Goal: Task Accomplishment & Management: Use online tool/utility

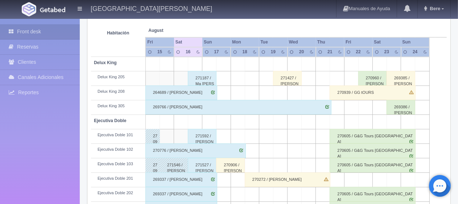
scroll to position [278, 0]
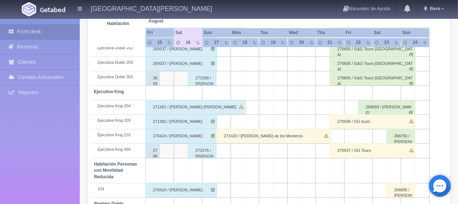
click at [169, 117] on div "271382 / Gabriel Caldelas" at bounding box center [181, 122] width 72 height 15
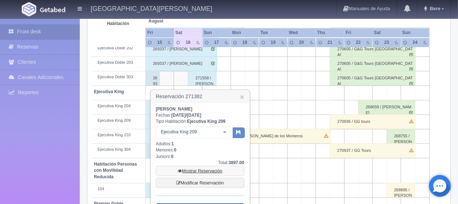
click at [206, 169] on link "Mostrar Reservación" at bounding box center [200, 171] width 88 height 10
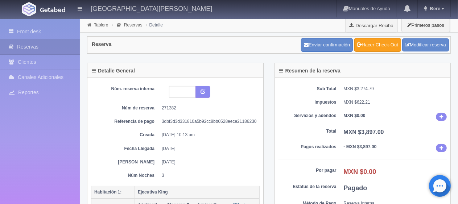
click at [380, 44] on link "Hacer Check-Out" at bounding box center [377, 45] width 47 height 14
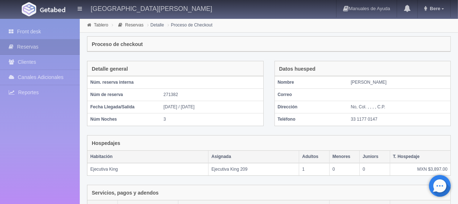
scroll to position [141, 0]
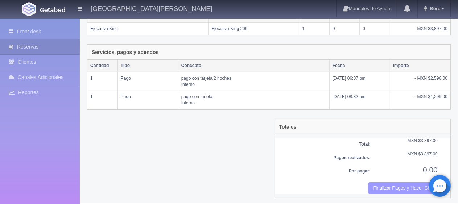
click at [392, 185] on button "Finalizar Pagos y Hacer Checkout" at bounding box center [403, 188] width 70 height 12
click at [405, 182] on button "Finalizar Pagos y Hacer Checkout" at bounding box center [403, 188] width 70 height 12
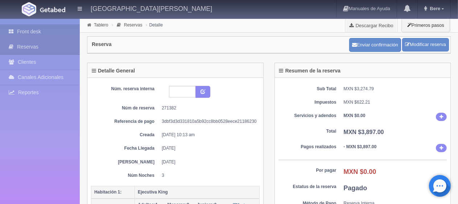
click at [20, 28] on link "Front desk" at bounding box center [40, 31] width 80 height 15
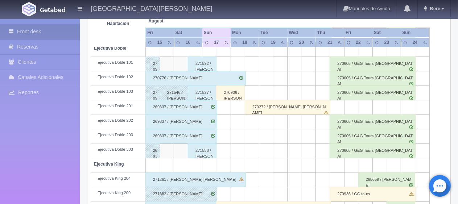
scroll to position [96, 0]
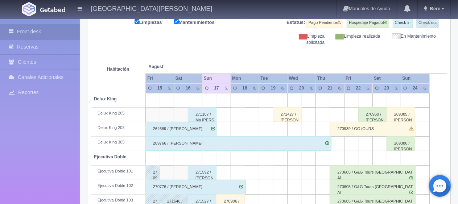
click at [206, 111] on div "271187 / Ma Teresa Lupercio Garcia" at bounding box center [202, 114] width 29 height 15
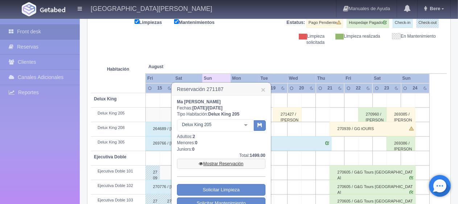
click at [222, 166] on link "Mostrar Reservación" at bounding box center [221, 164] width 88 height 10
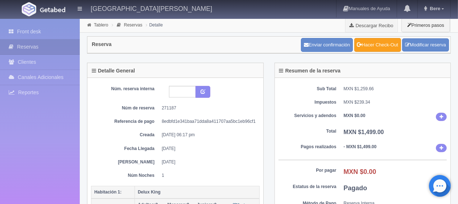
click at [385, 40] on link "Hacer Check-Out" at bounding box center [377, 45] width 47 height 14
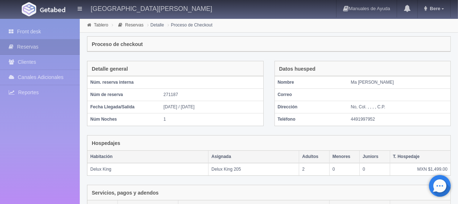
scroll to position [141, 0]
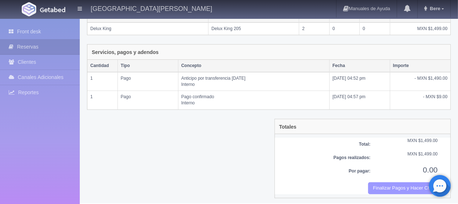
click at [397, 183] on button "Finalizar Pagos y Hacer Checkout" at bounding box center [403, 188] width 70 height 12
click at [394, 183] on button "Finalizar Pagos y Hacer Checkout" at bounding box center [403, 188] width 70 height 12
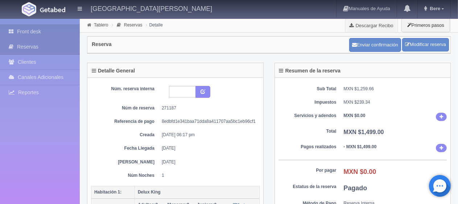
click at [32, 34] on link "Front desk" at bounding box center [40, 31] width 80 height 15
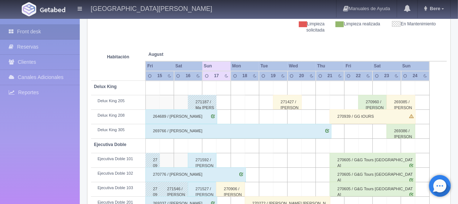
scroll to position [218, 0]
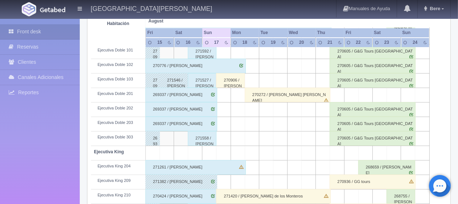
click at [202, 94] on div "269337 / [PERSON_NAME]" at bounding box center [181, 95] width 72 height 15
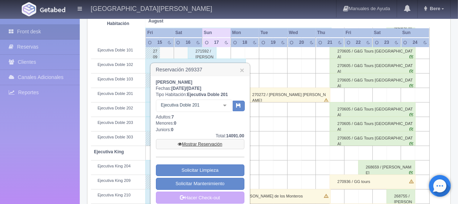
click at [204, 142] on link "Mostrar Reservación" at bounding box center [200, 144] width 88 height 10
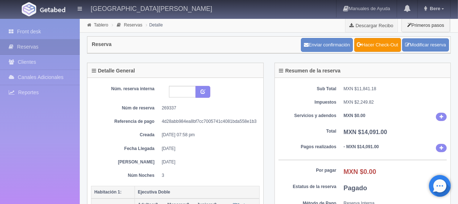
click at [371, 51] on div "Enviar confirmación Hacer Check-Out Modificar reserva" at bounding box center [375, 45] width 152 height 18
click at [371, 46] on link "Hacer Check-Out" at bounding box center [377, 45] width 47 height 14
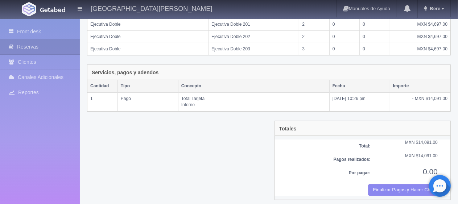
scroll to position [146, 0]
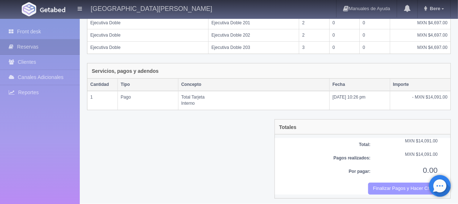
click at [397, 186] on button "Finalizar Pagos y Hacer Checkout" at bounding box center [403, 189] width 70 height 12
click at [397, 185] on button "Finalizar Pagos y Hacer Checkout" at bounding box center [403, 189] width 70 height 12
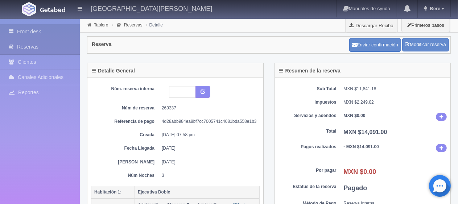
click at [50, 35] on link "Front desk" at bounding box center [40, 31] width 80 height 15
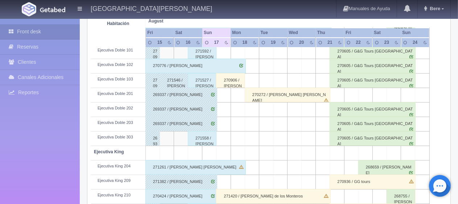
scroll to position [326, 0]
